Goal: Information Seeking & Learning: Learn about a topic

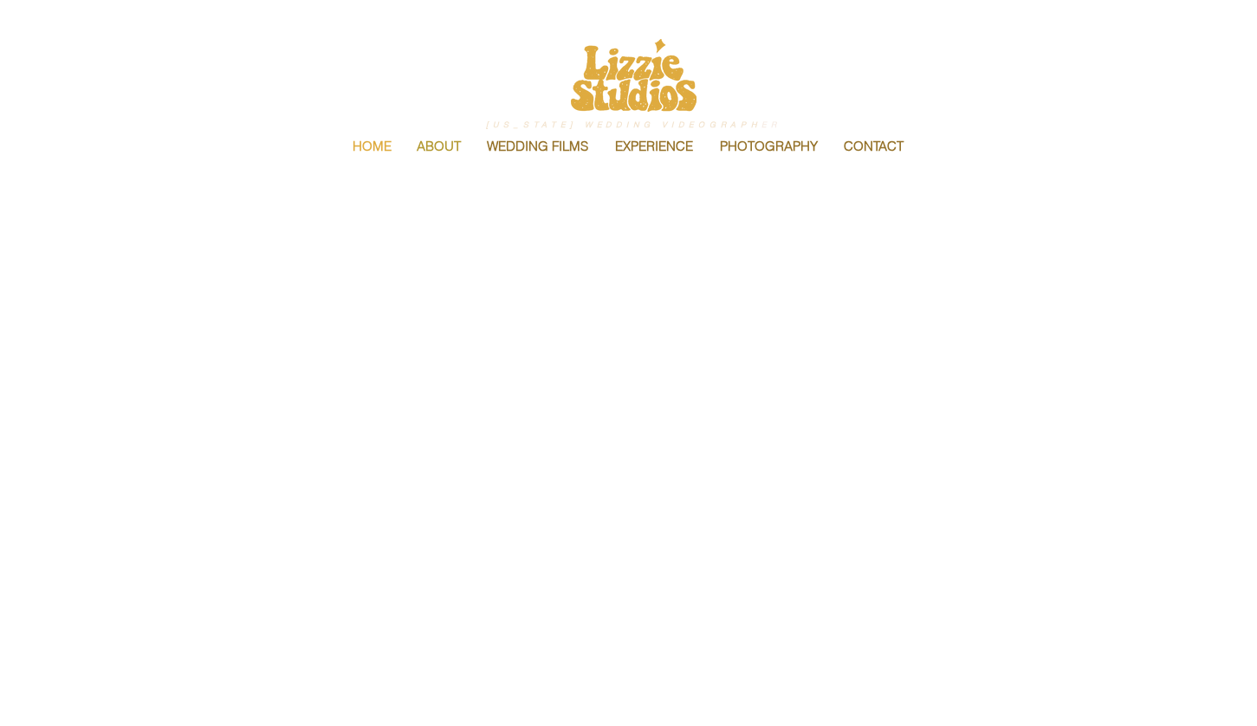
click at [434, 132] on p "ABOUT" at bounding box center [439, 146] width 62 height 36
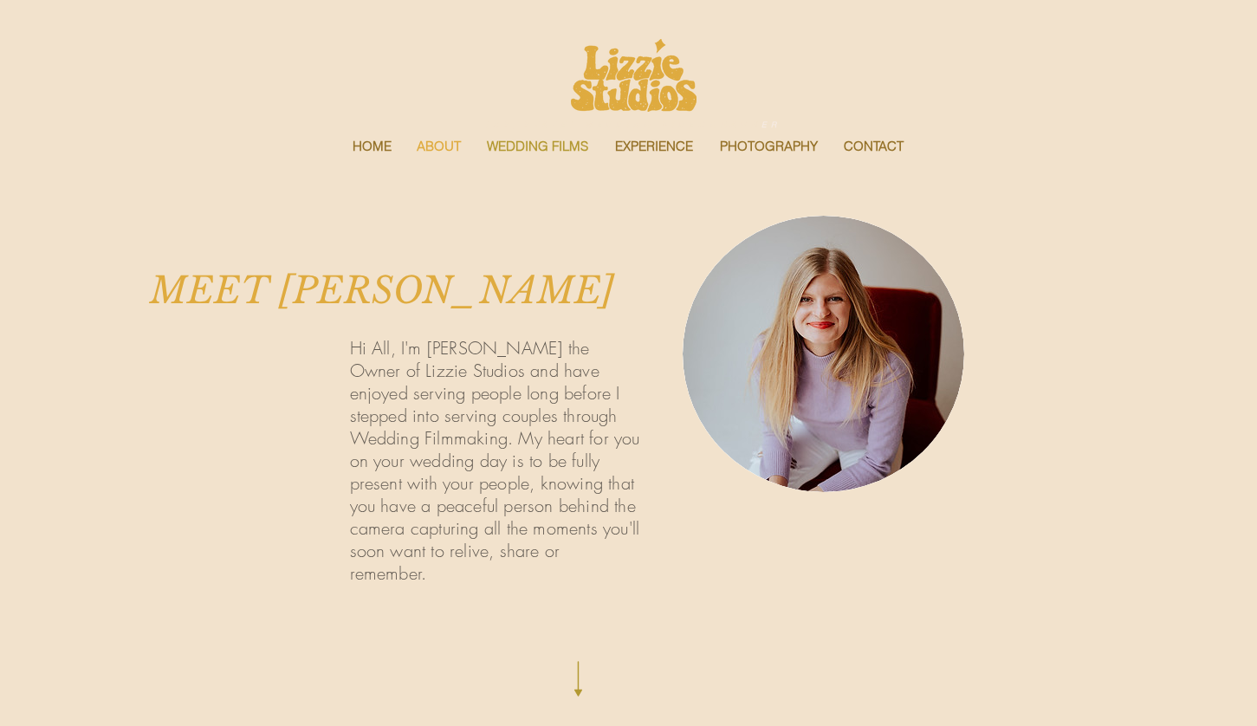
click at [528, 150] on p "WEDDING FILMS" at bounding box center [537, 146] width 119 height 36
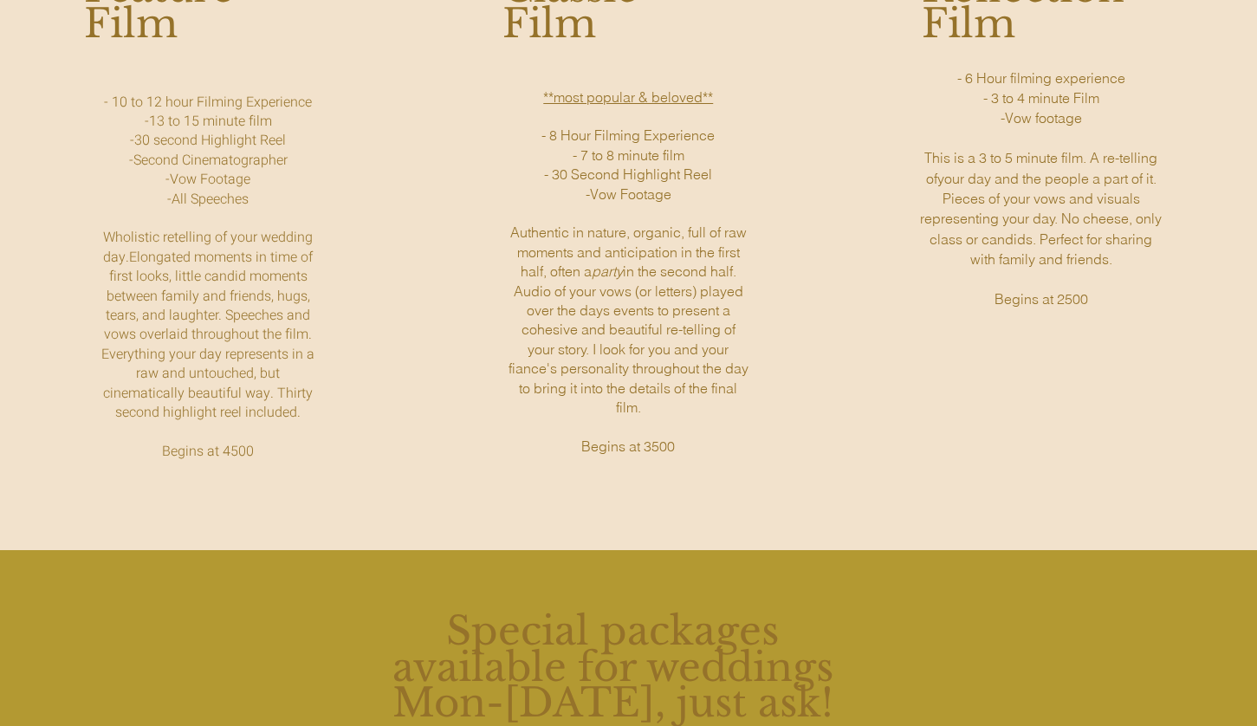
scroll to position [935, 0]
